Goal: Task Accomplishment & Management: Complete application form

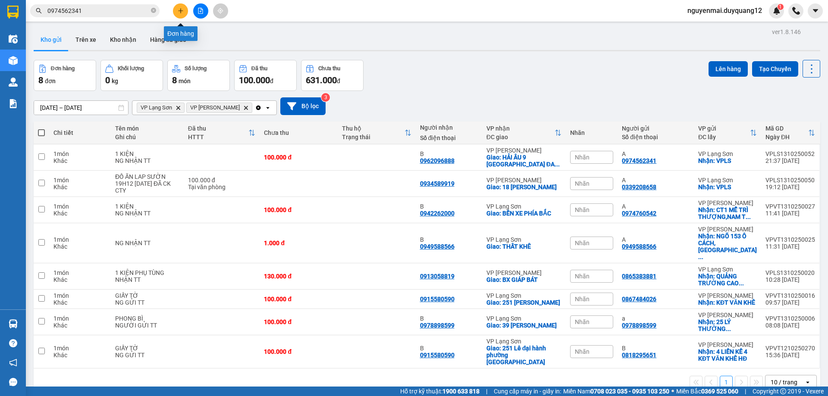
click at [177, 12] on button at bounding box center [180, 10] width 15 height 15
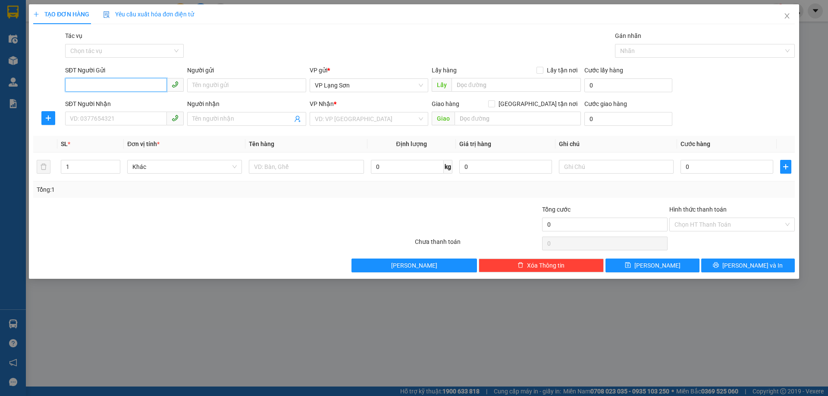
click at [122, 88] on input "SĐT Người Gửi" at bounding box center [116, 85] width 102 height 14
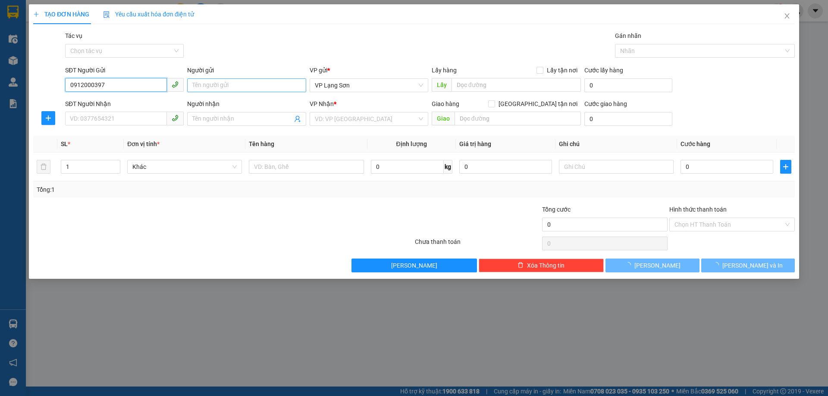
type input "0912000397"
click at [217, 85] on input "Người gửi" at bounding box center [246, 86] width 119 height 14
type input "A"
click at [217, 116] on input "Người nhận" at bounding box center [242, 118] width 100 height 9
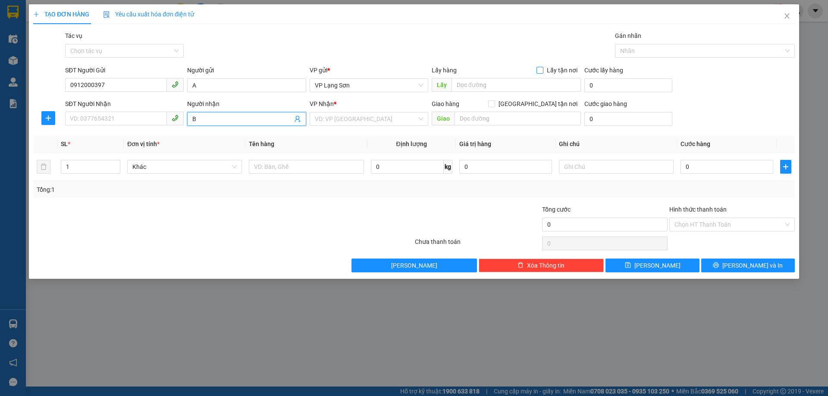
type input "B"
click at [539, 67] on input "Lấy tận nơi" at bounding box center [540, 70] width 6 height 6
checkbox input "true"
click at [495, 107] on span at bounding box center [491, 104] width 7 height 7
click at [494, 107] on input "[GEOGRAPHIC_DATA] tận nơi" at bounding box center [491, 104] width 6 height 6
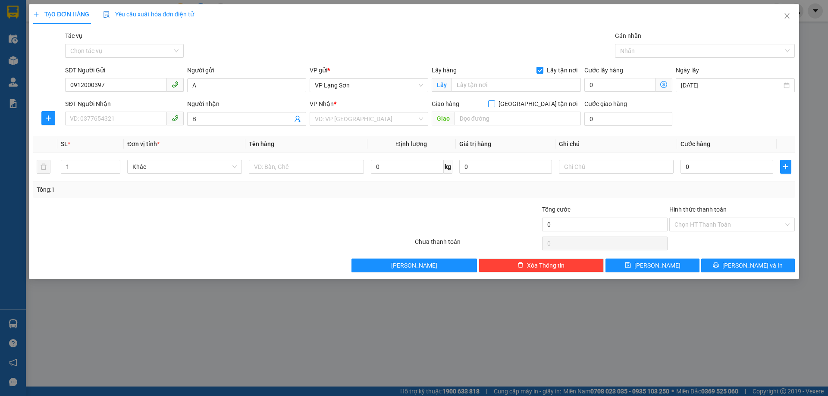
checkbox input "true"
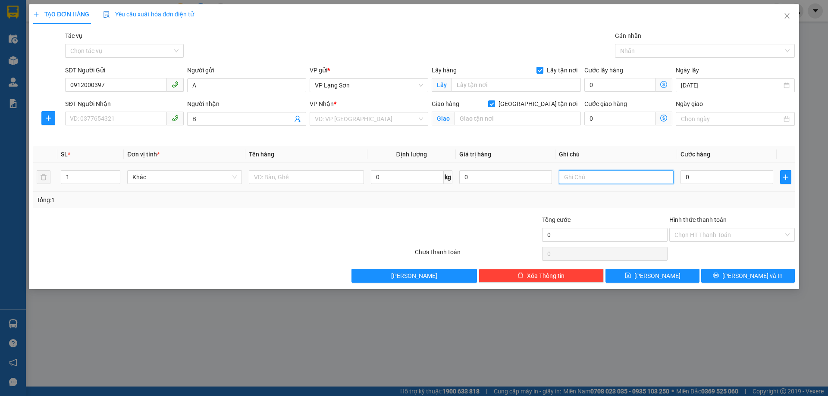
click at [581, 180] on input "text" at bounding box center [616, 177] width 115 height 14
click at [459, 83] on input "text" at bounding box center [516, 85] width 129 height 14
type input "VPLS"
click at [479, 121] on input "text" at bounding box center [518, 119] width 126 height 14
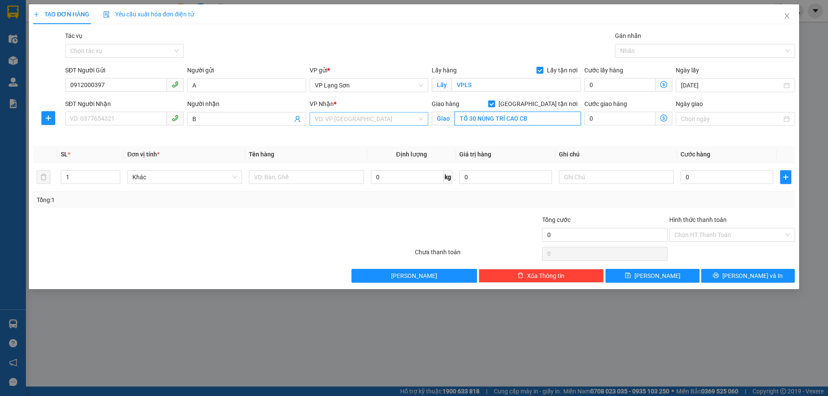
click at [418, 118] on div "VD: VP [GEOGRAPHIC_DATA]" at bounding box center [369, 119] width 119 height 14
type input "TỔ 30 NÙNG TRÍ CAO CB"
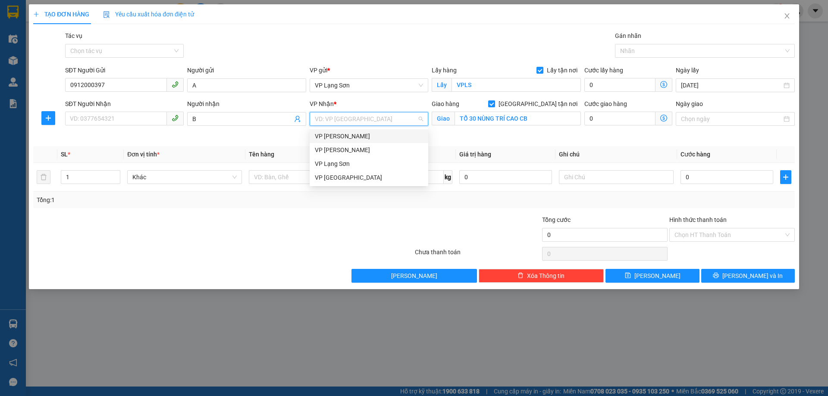
click at [376, 137] on div "VP [PERSON_NAME]" at bounding box center [369, 136] width 108 height 9
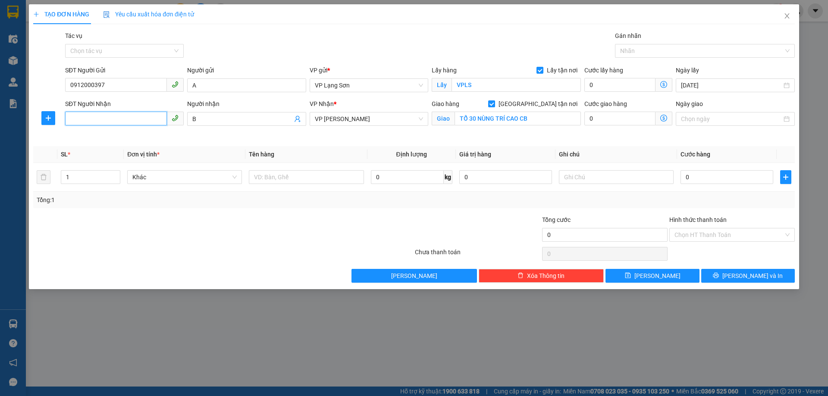
click at [108, 120] on input "SĐT Người Nhận" at bounding box center [116, 119] width 102 height 14
type input "0912000397"
click at [280, 179] on input "text" at bounding box center [306, 177] width 115 height 14
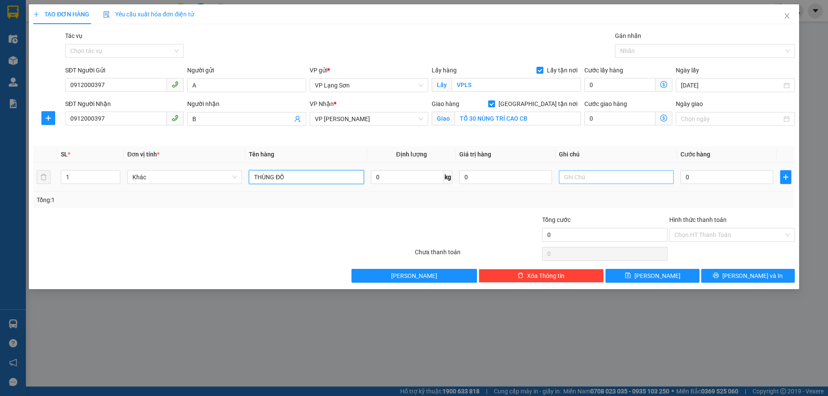
type input "THÙNG ĐỒ"
click at [578, 172] on input "text" at bounding box center [616, 177] width 115 height 14
type input "N"
type input "CK CTY 7H 14/10"
click at [701, 177] on input "0" at bounding box center [727, 177] width 93 height 14
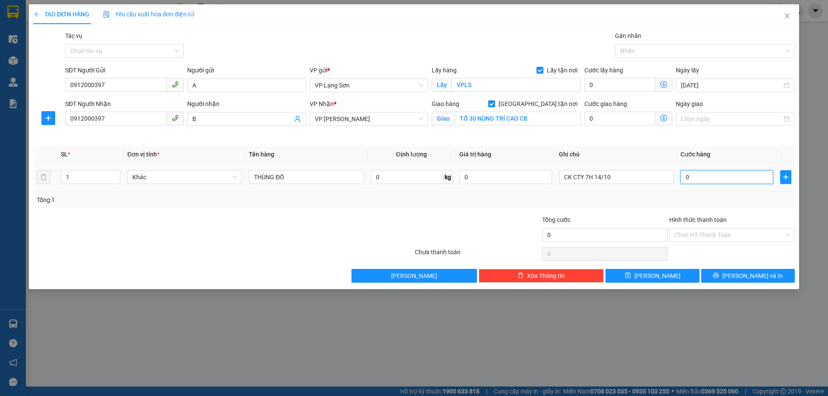
type input "1"
type input "10"
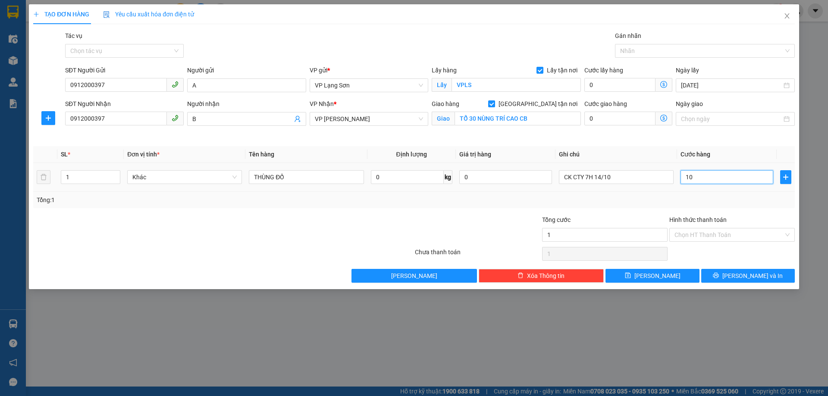
type input "10"
type input "100"
type input "1.000"
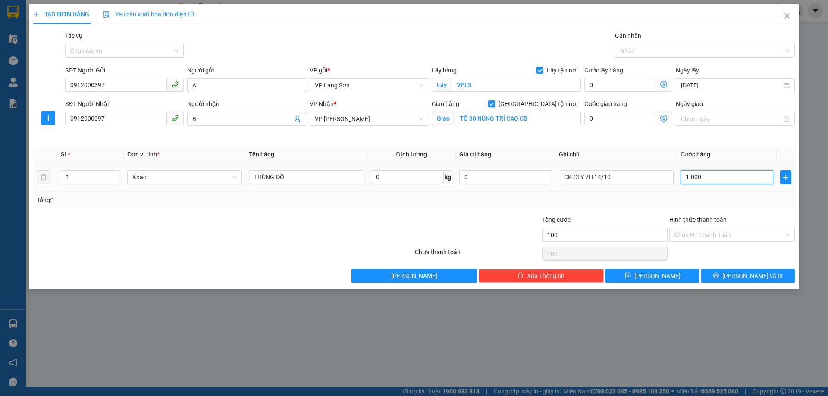
type input "1.000"
type input "10.000"
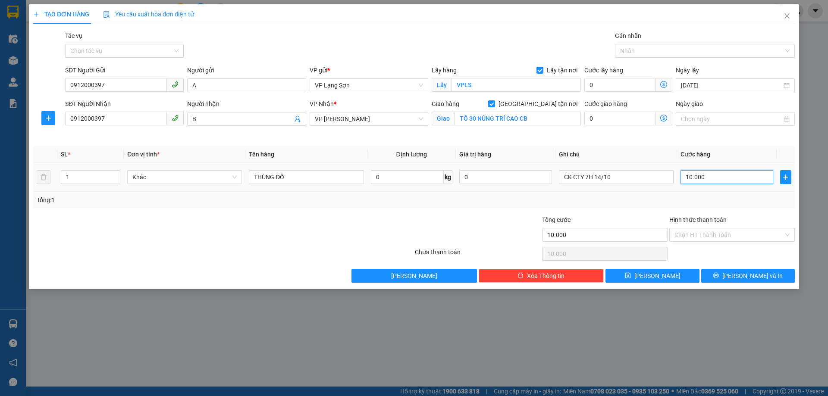
type input "100.000"
click at [722, 233] on input "Hình thức thanh toán" at bounding box center [729, 235] width 109 height 13
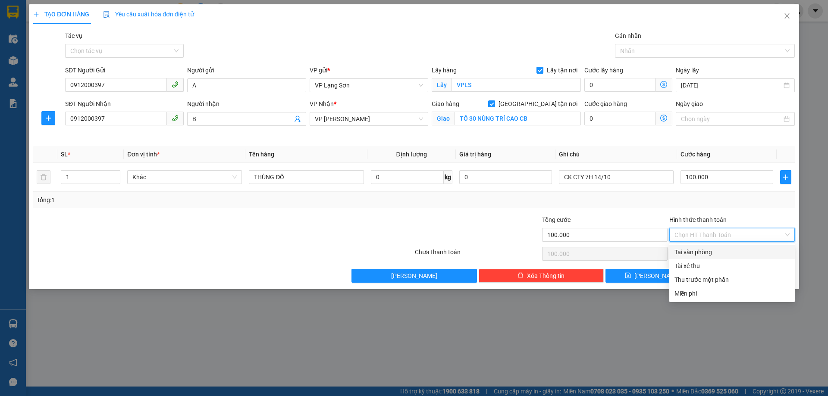
click at [697, 250] on div "Tại văn phòng" at bounding box center [732, 252] width 115 height 9
type input "0"
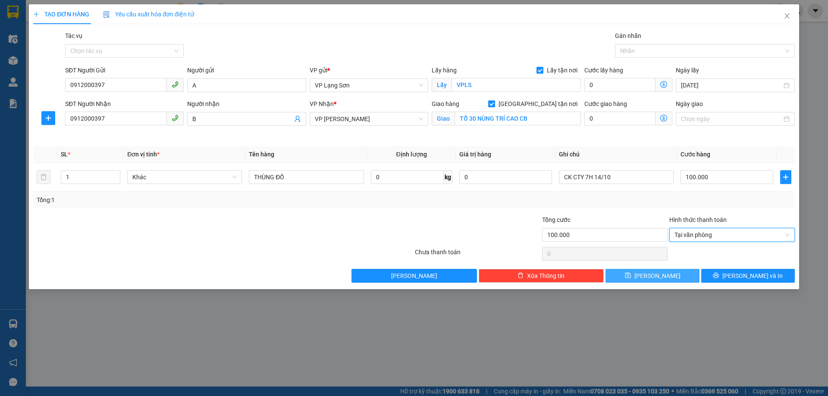
click at [631, 279] on span "save" at bounding box center [628, 276] width 6 height 7
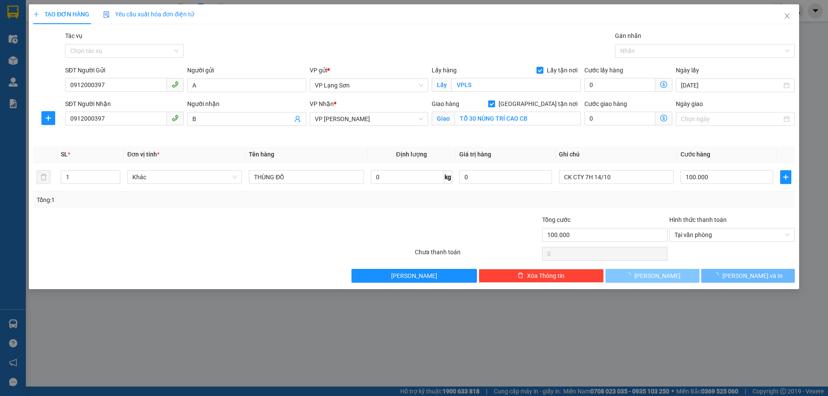
checkbox input "false"
type input "0"
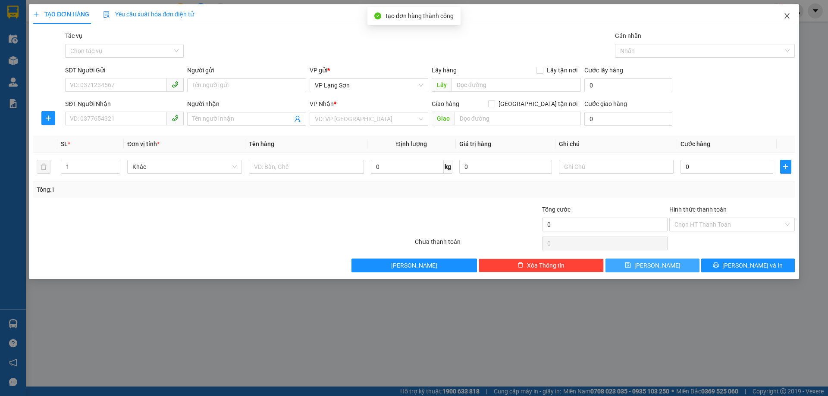
click at [786, 15] on icon "close" at bounding box center [787, 15] width 5 height 5
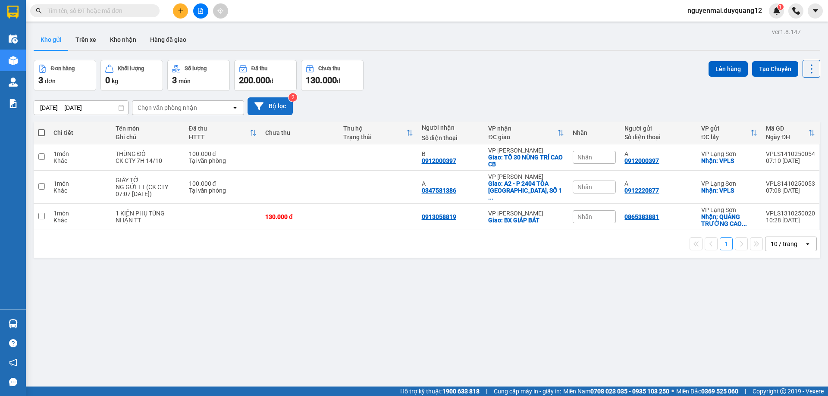
click at [277, 102] on button "Bộ lọc" at bounding box center [270, 106] width 45 height 18
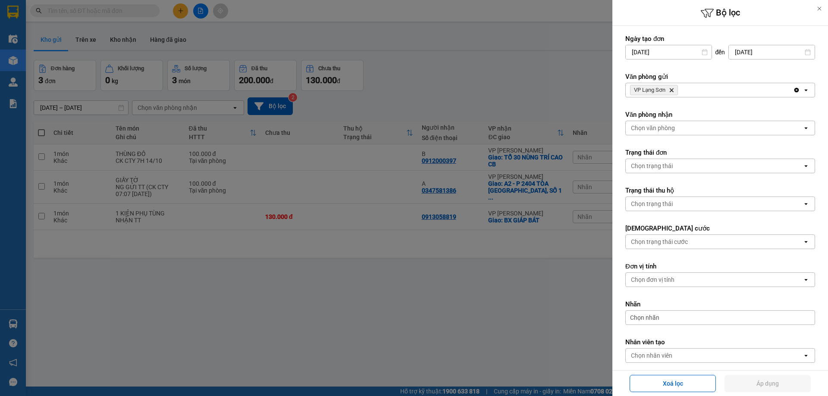
click at [707, 91] on div "VP Lạng Sơn Delete" at bounding box center [709, 90] width 167 height 14
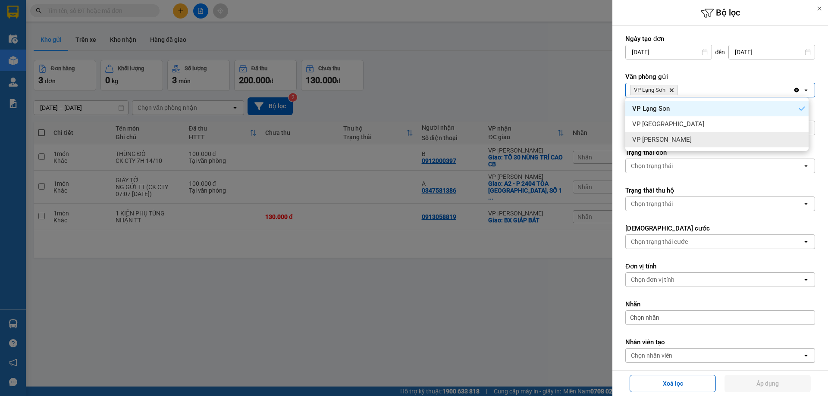
click at [674, 138] on div "VP [PERSON_NAME]" at bounding box center [716, 140] width 183 height 16
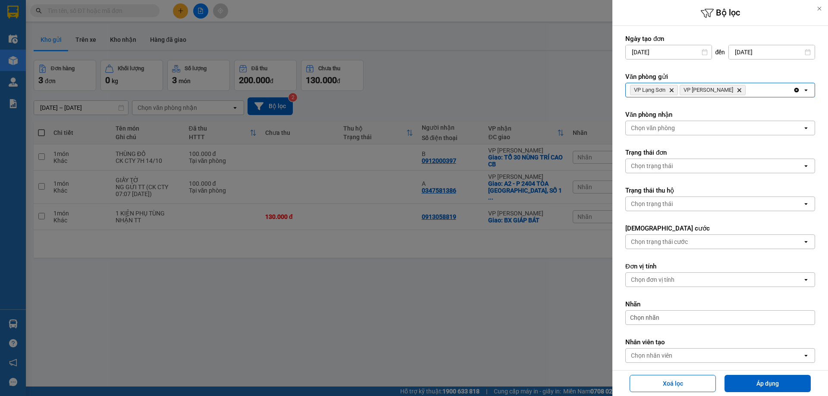
click at [671, 127] on div "Chọn văn phòng" at bounding box center [653, 128] width 44 height 9
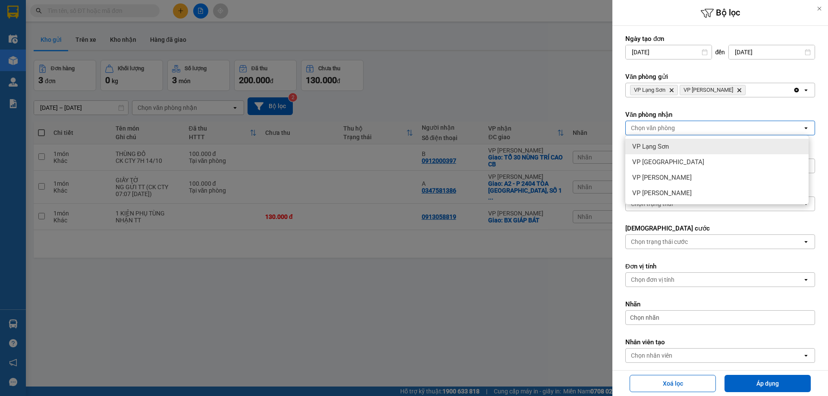
click at [667, 146] on span "VP Lạng Sơn" at bounding box center [650, 146] width 37 height 9
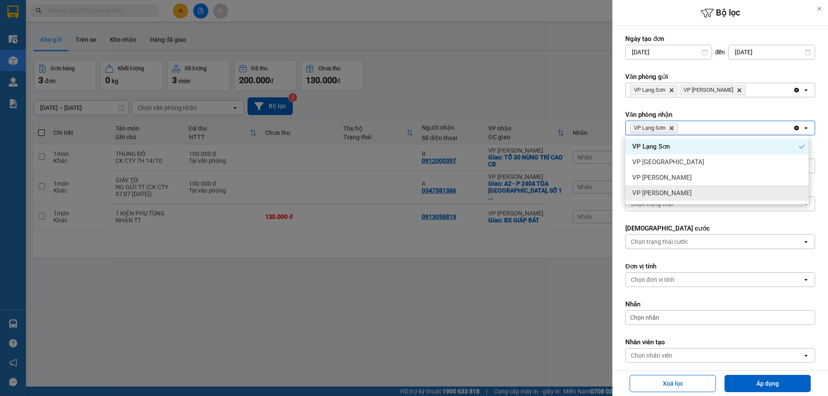
click at [674, 189] on div "VP [PERSON_NAME]" at bounding box center [716, 193] width 183 height 16
click at [737, 126] on icon "Delete" at bounding box center [739, 128] width 5 height 5
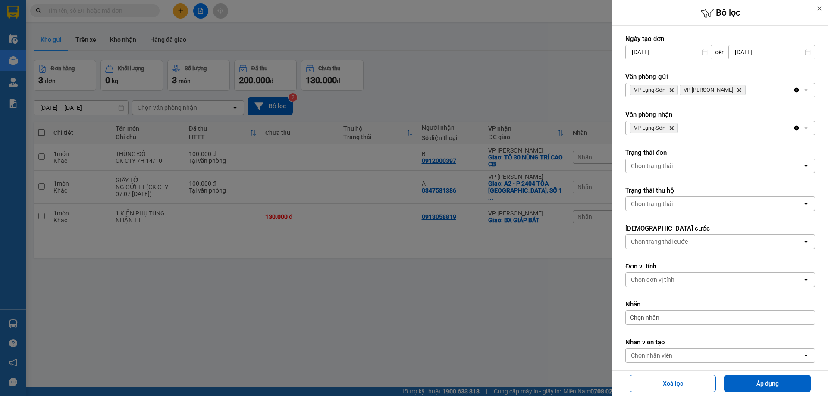
click at [697, 131] on div "VP Lạng Sơn Delete" at bounding box center [709, 128] width 167 height 14
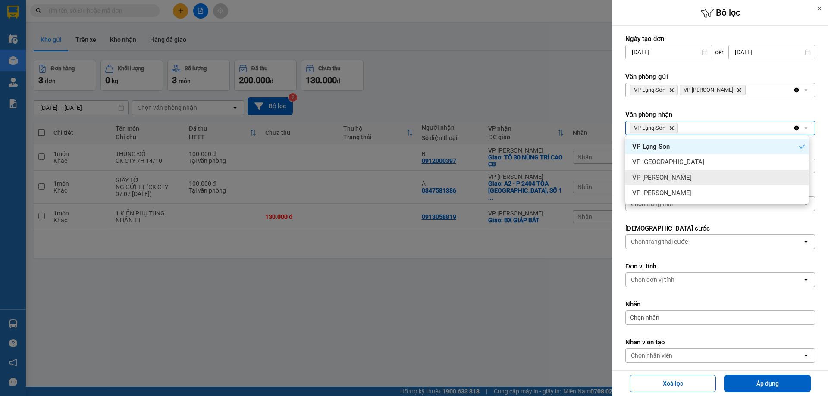
click at [669, 178] on span "VP [PERSON_NAME]" at bounding box center [662, 177] width 60 height 9
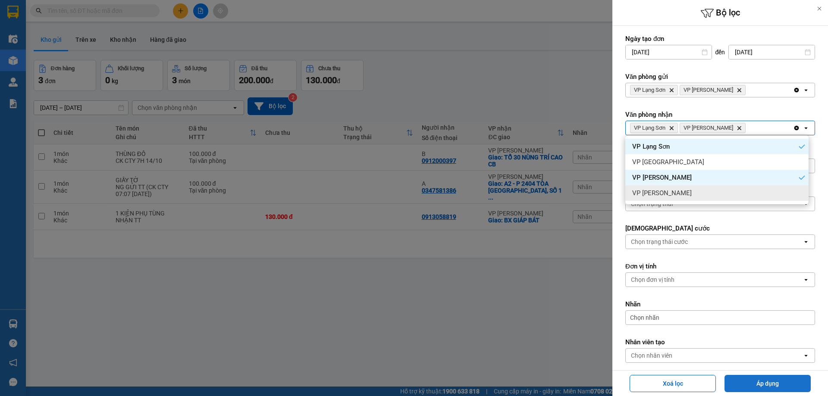
click at [751, 383] on button "Áp dụng" at bounding box center [768, 383] width 86 height 17
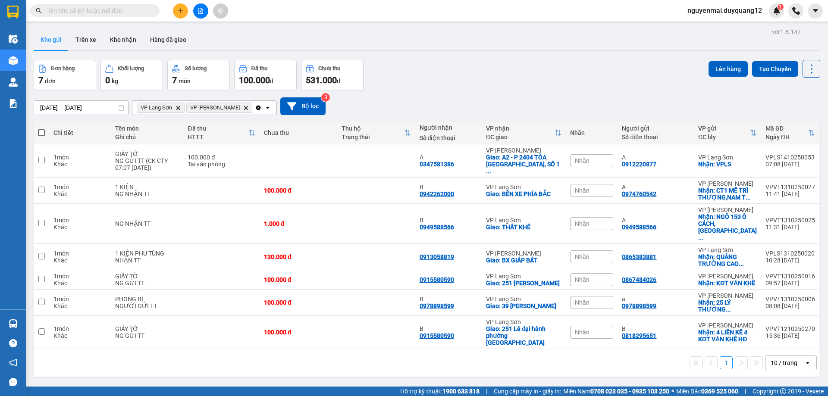
click at [566, 79] on div "Đơn hàng 7 đơn Khối lượng 0 kg Số lượng 7 món Đã thu 100.000 đ Chưa thu 531.000…" at bounding box center [427, 75] width 787 height 31
click at [41, 159] on input "checkbox" at bounding box center [41, 160] width 6 height 6
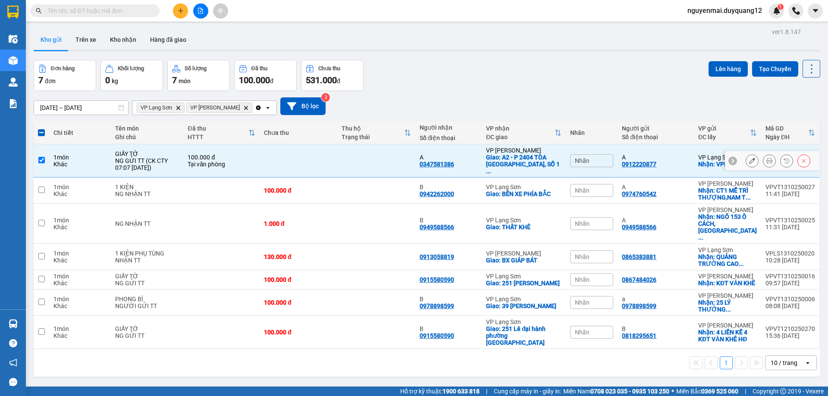
click at [43, 157] on input "checkbox" at bounding box center [41, 160] width 6 height 6
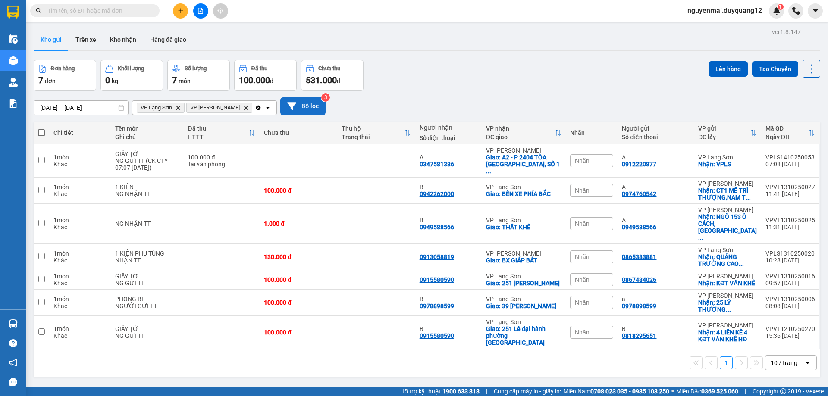
click at [283, 108] on button "Bộ lọc" at bounding box center [302, 106] width 45 height 18
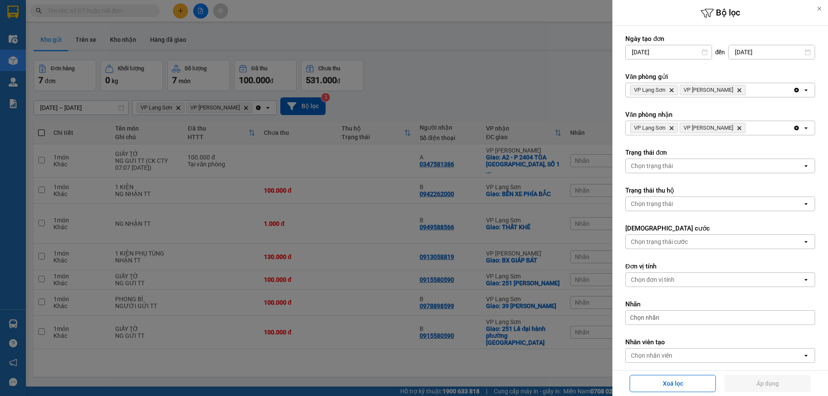
click at [747, 131] on div "VP Lạng Sơn Delete VP Minh Khai Delete" at bounding box center [709, 128] width 167 height 14
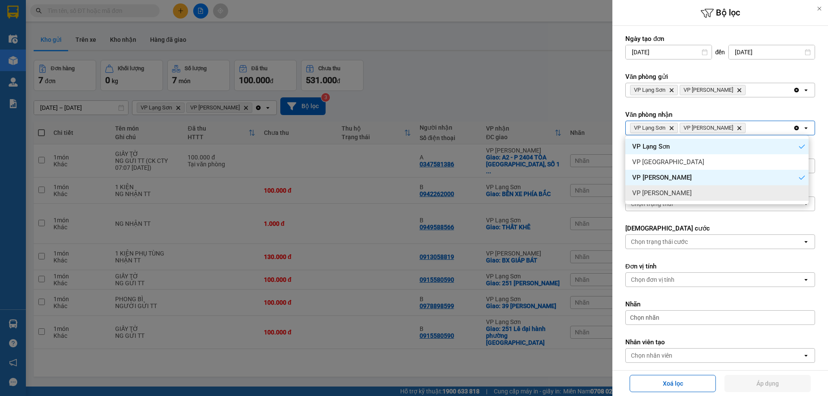
click at [667, 193] on span "VP [PERSON_NAME]" at bounding box center [662, 193] width 60 height 9
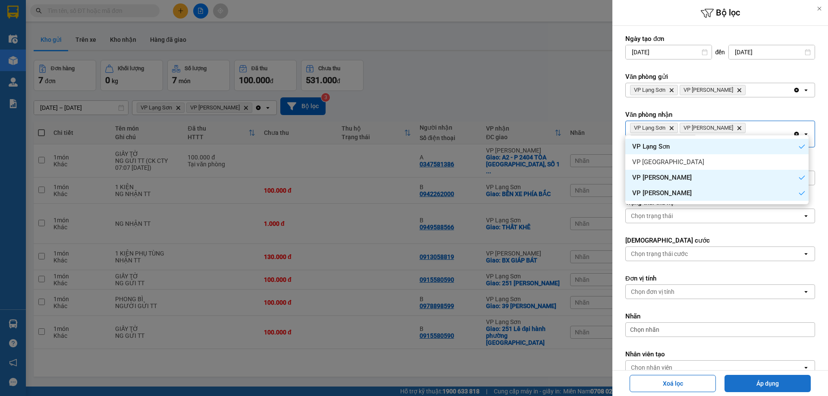
click at [752, 383] on button "Áp dụng" at bounding box center [768, 383] width 86 height 17
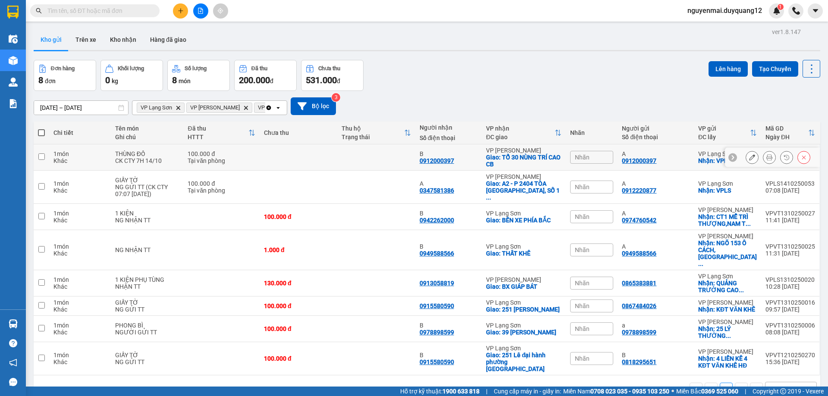
click at [40, 159] on input "checkbox" at bounding box center [41, 157] width 6 height 6
checkbox input "true"
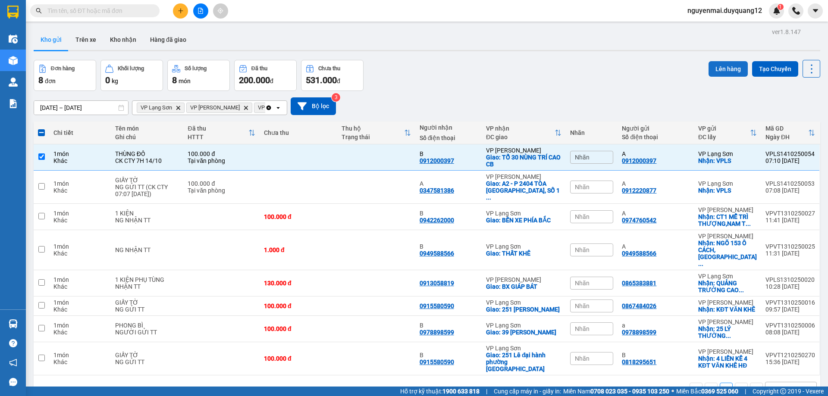
click at [717, 72] on button "Lên hàng" at bounding box center [728, 69] width 39 height 16
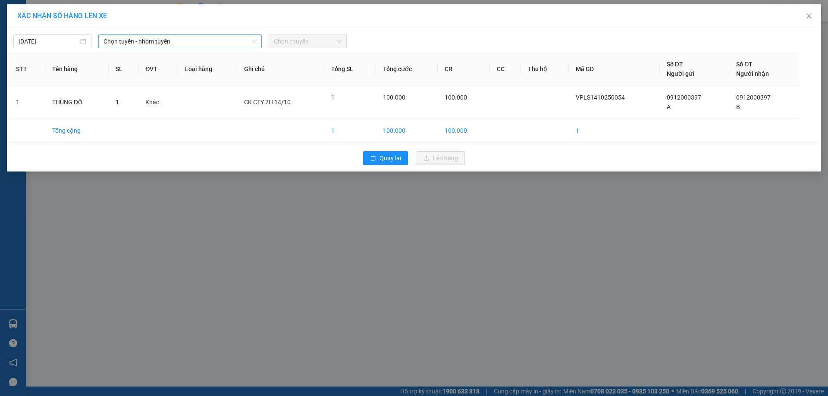
click at [255, 41] on icon "down" at bounding box center [254, 41] width 5 height 5
click at [248, 38] on span "Chọn tuyến - nhóm tuyến" at bounding box center [180, 41] width 153 height 13
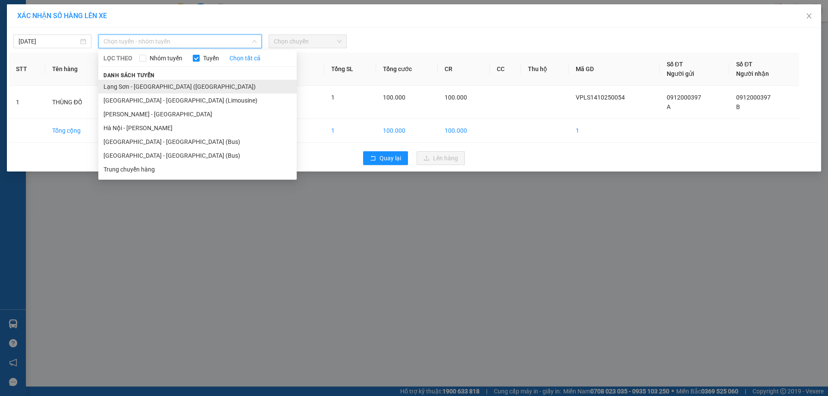
click at [181, 91] on li "Lạng Sơn - Hà Nội (Limousine)" at bounding box center [197, 87] width 198 height 14
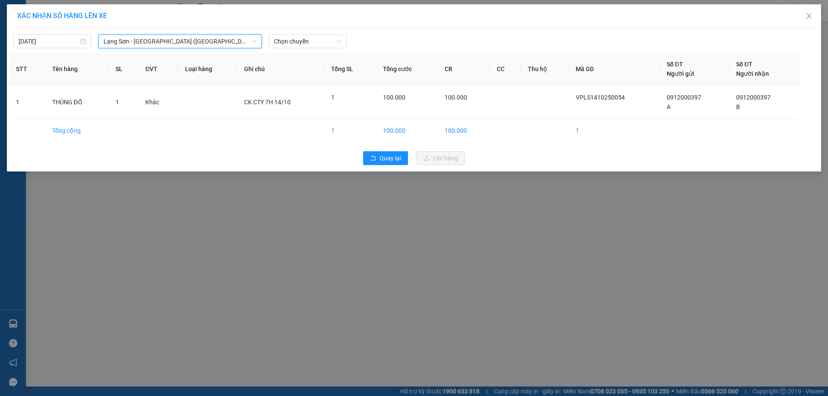
click at [253, 38] on span "Lạng Sơn - Hà Nội (Limousine)" at bounding box center [180, 41] width 153 height 13
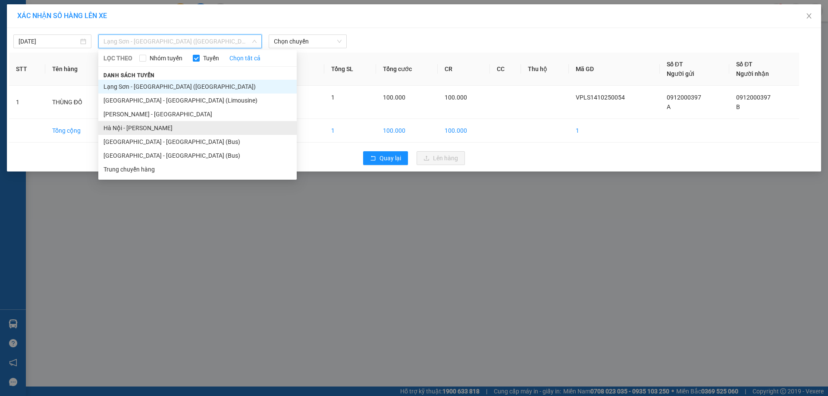
click at [155, 133] on li "Hà Nội - Cao Bằng" at bounding box center [197, 128] width 198 height 14
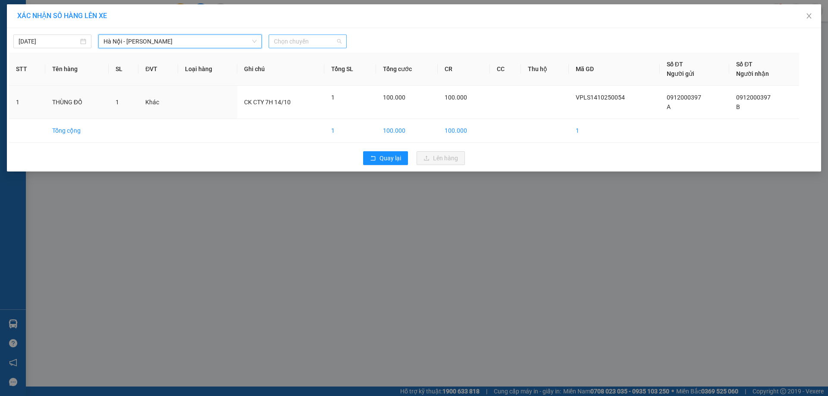
click at [336, 42] on span "Chọn chuyến" at bounding box center [308, 41] width 68 height 13
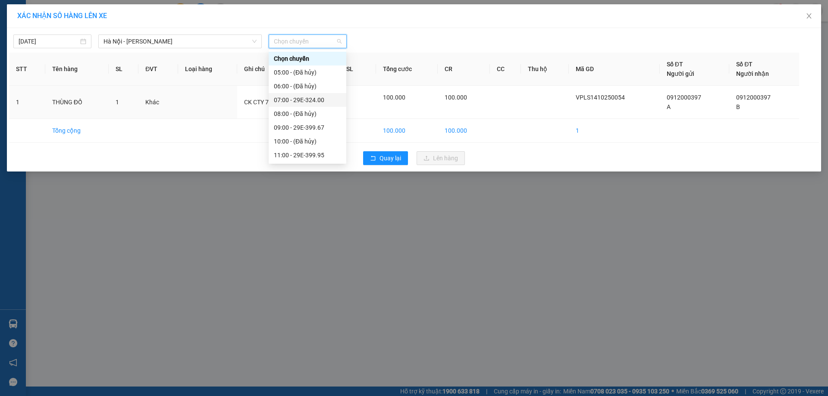
click at [329, 98] on div "07:00 - 29E-324.00" at bounding box center [307, 99] width 67 height 9
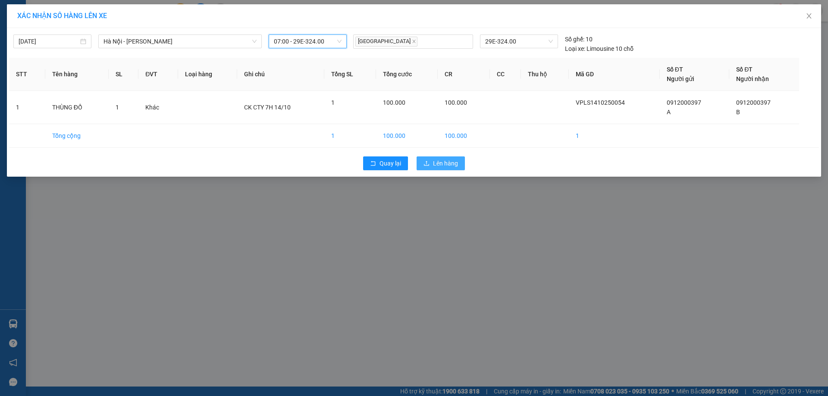
click at [451, 165] on span "Lên hàng" at bounding box center [445, 163] width 25 height 9
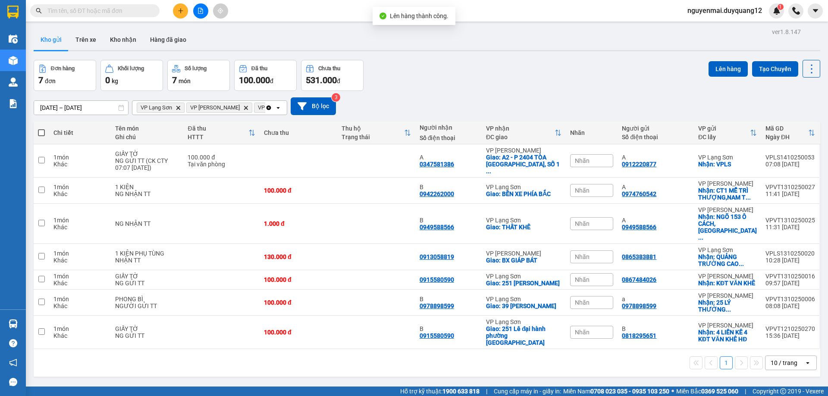
click at [553, 70] on div "Đơn hàng 7 đơn Khối lượng 0 kg Số lượng 7 món Đã thu 100.000 đ Chưa thu 531.000…" at bounding box center [427, 75] width 787 height 31
